Goal: Information Seeking & Learning: Learn about a topic

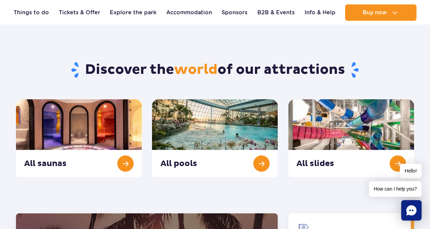
scroll to position [679, 0]
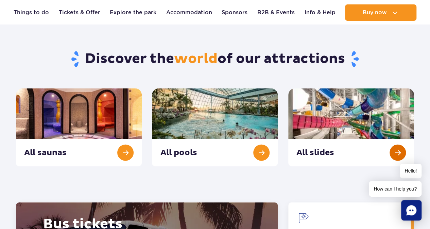
click at [371, 117] on link "All slides" at bounding box center [351, 127] width 126 height 78
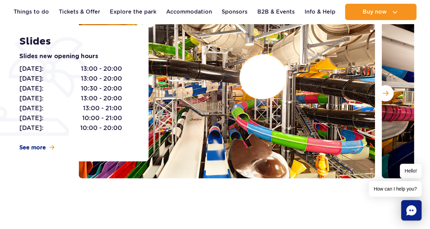
scroll to position [34, 0]
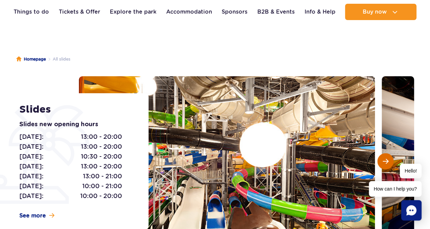
click at [387, 162] on span "Next slide" at bounding box center [386, 161] width 6 height 6
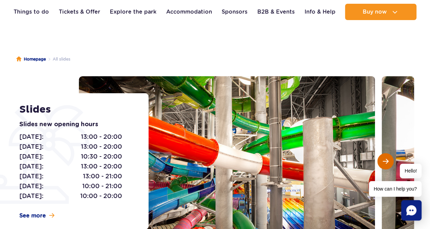
click at [387, 162] on span "Next slide" at bounding box center [386, 161] width 6 height 6
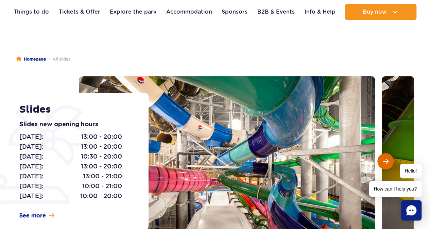
click at [387, 162] on span "Next slide" at bounding box center [386, 161] width 6 height 6
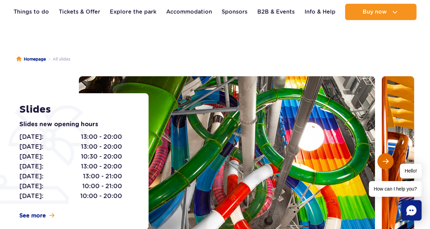
click at [387, 162] on span "Next slide" at bounding box center [386, 161] width 6 height 6
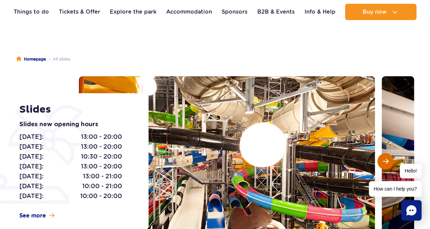
click at [387, 162] on span "Next slide" at bounding box center [386, 161] width 6 height 6
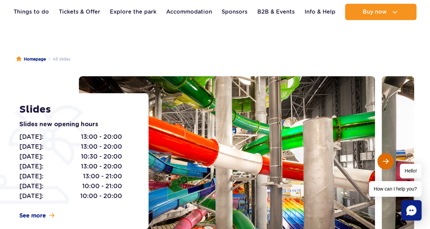
click at [387, 162] on span "Next slide" at bounding box center [386, 161] width 6 height 6
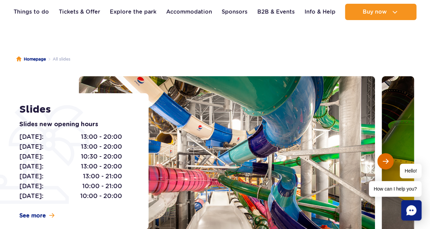
click at [387, 162] on span "Next slide" at bounding box center [386, 161] width 6 height 6
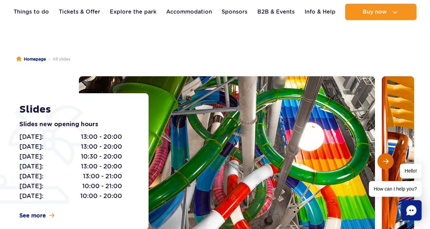
click at [387, 162] on span "Next slide" at bounding box center [386, 161] width 6 height 6
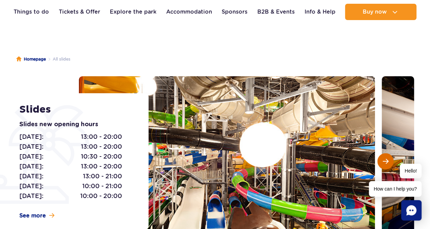
click at [387, 162] on span "Next slide" at bounding box center [386, 161] width 6 height 6
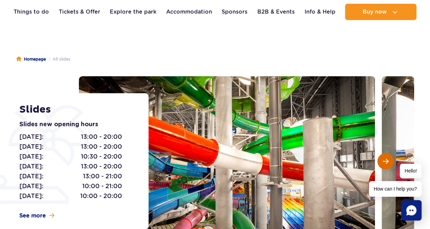
click at [387, 162] on span "Next slide" at bounding box center [386, 161] width 6 height 6
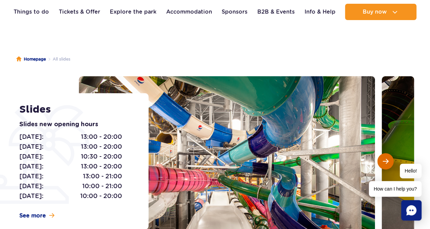
click at [387, 162] on span "Next slide" at bounding box center [386, 161] width 6 height 6
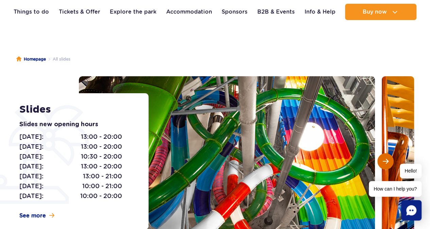
click at [387, 162] on span "Next slide" at bounding box center [386, 161] width 6 height 6
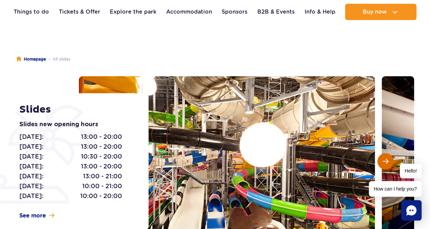
click at [387, 162] on span "Next slide" at bounding box center [386, 161] width 6 height 6
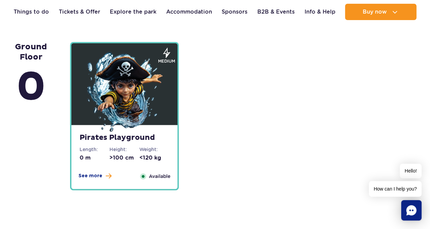
scroll to position [1699, 0]
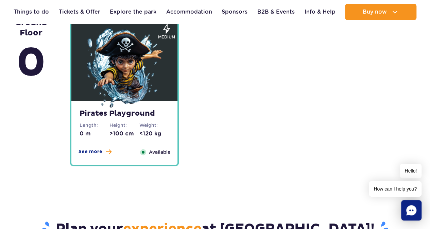
click at [121, 102] on img at bounding box center [125, 69] width 82 height 82
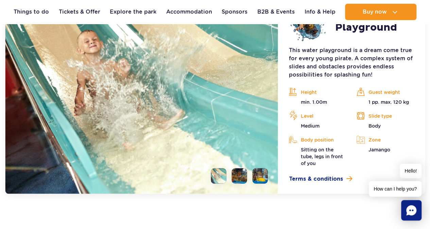
scroll to position [1941, 0]
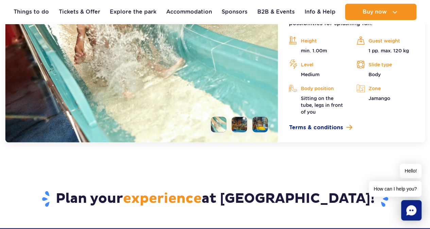
click at [239, 120] on li at bounding box center [239, 124] width 15 height 15
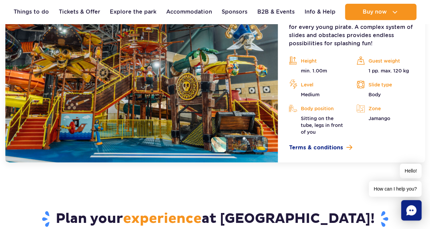
scroll to position [1907, 0]
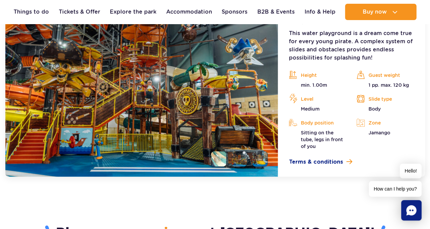
click at [221, 151] on li at bounding box center [218, 158] width 15 height 15
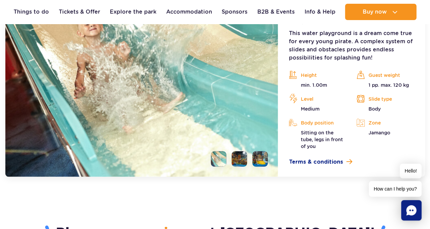
click at [260, 152] on li at bounding box center [259, 158] width 15 height 15
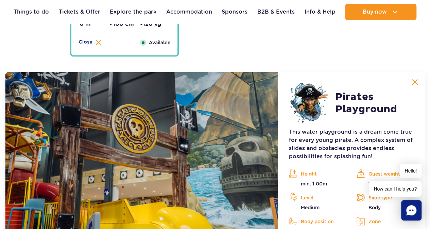
scroll to position [1805, 0]
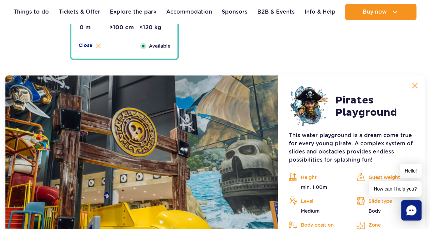
click at [416, 83] on img at bounding box center [414, 85] width 6 height 6
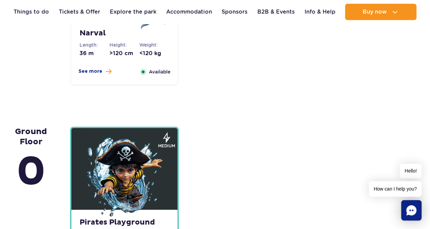
scroll to position [1465, 0]
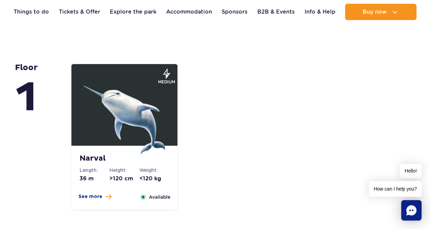
click at [93, 193] on span "See more" at bounding box center [90, 196] width 24 height 7
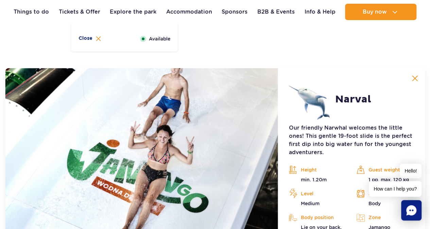
scroll to position [1650, 0]
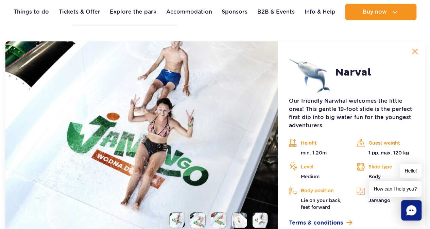
click at [230, 91] on img at bounding box center [141, 139] width 273 height 196
click at [196, 224] on li at bounding box center [197, 219] width 15 height 15
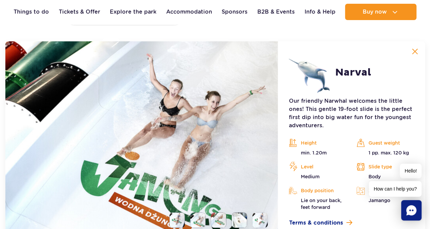
click at [170, 217] on li at bounding box center [177, 219] width 15 height 15
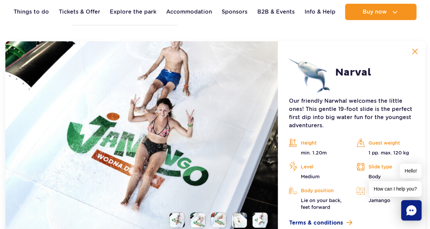
click at [192, 208] on img at bounding box center [141, 139] width 273 height 196
click at [206, 218] on ul at bounding box center [216, 219] width 104 height 15
click at [198, 220] on li at bounding box center [197, 219] width 15 height 15
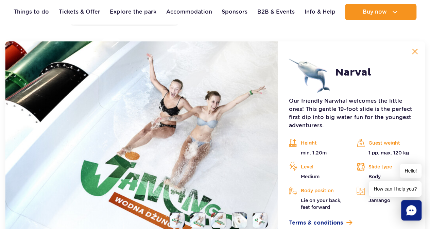
click at [215, 220] on li at bounding box center [218, 219] width 15 height 15
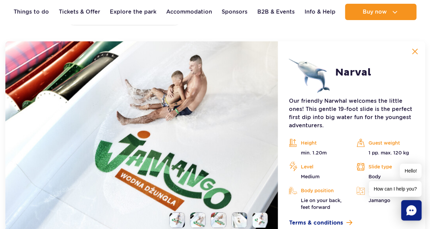
click at [239, 222] on li at bounding box center [239, 219] width 15 height 15
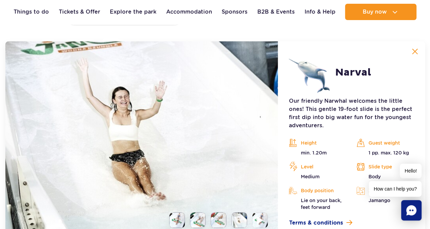
click at [262, 223] on li at bounding box center [259, 219] width 15 height 15
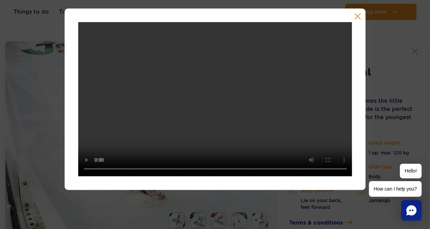
click at [357, 17] on button "button" at bounding box center [357, 16] width 7 height 7
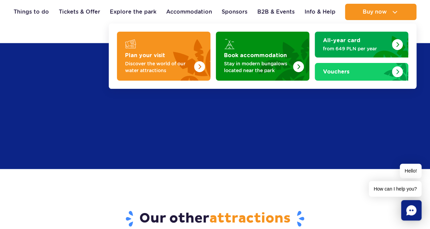
scroll to position [2125, 0]
